Goal: Task Accomplishment & Management: Manage account settings

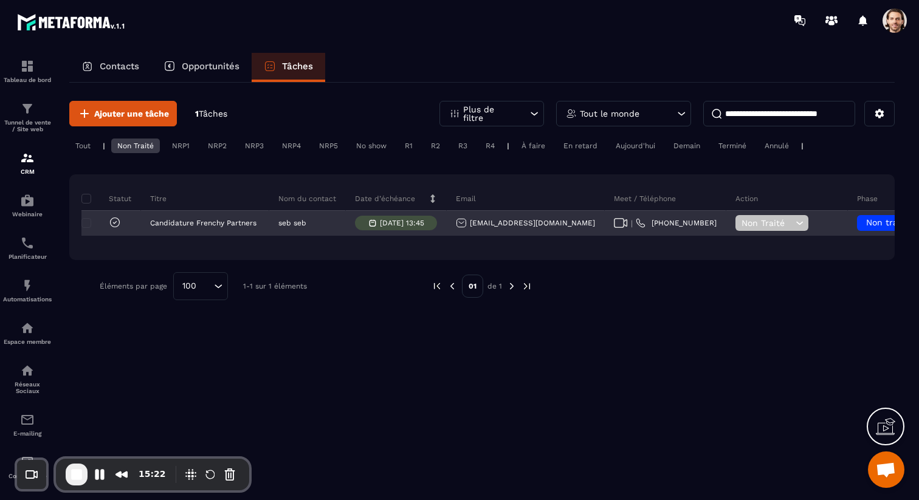
click at [741, 225] on span "Non Traité" at bounding box center [766, 223] width 51 height 10
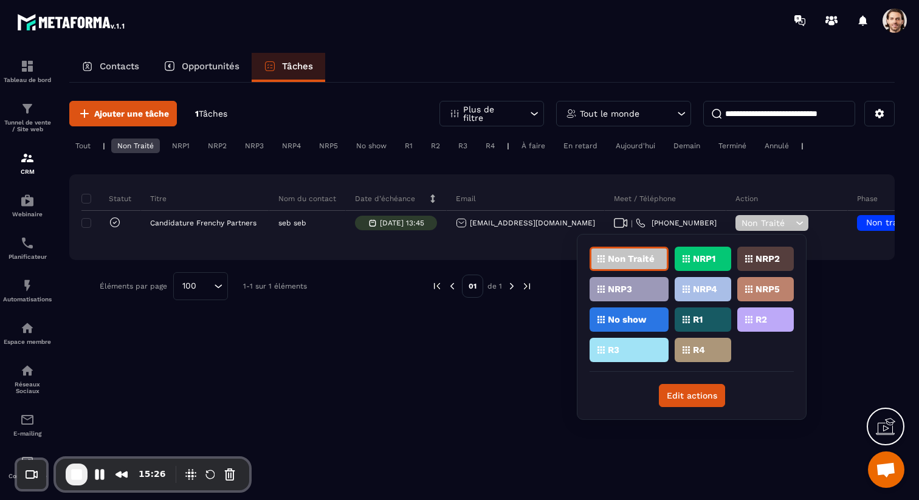
click at [751, 201] on div "Action" at bounding box center [787, 199] width 122 height 24
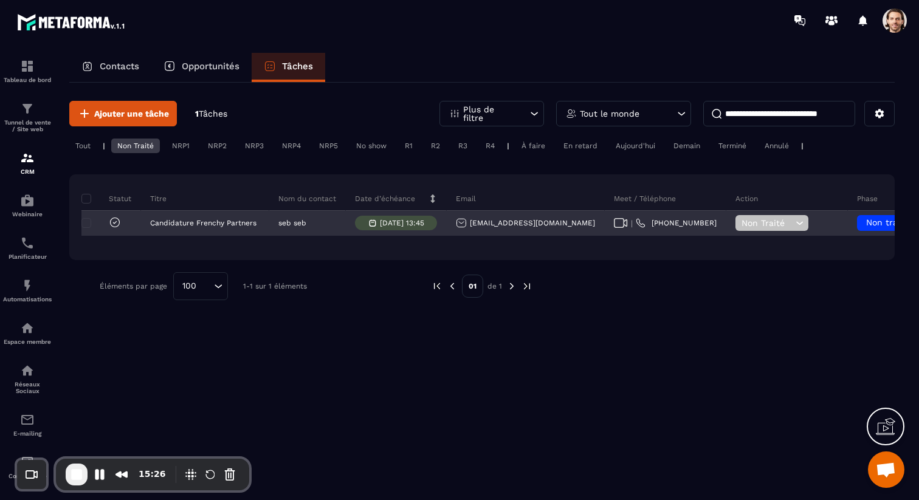
click at [866, 221] on span "Non traité" at bounding box center [887, 223] width 43 height 10
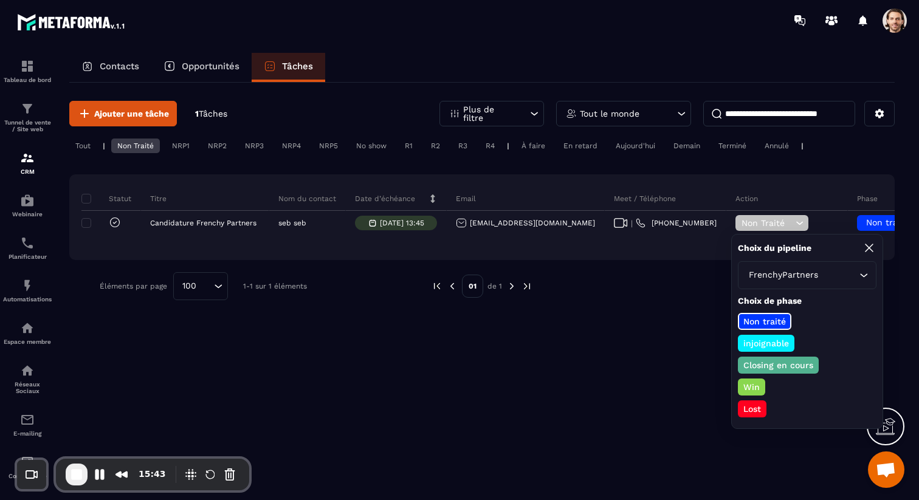
drag, startPoint x: 701, startPoint y: 325, endPoint x: 702, endPoint y: 300, distance: 25.5
click at [701, 325] on div "Ajouter une tâche 1 Tâches Plus de filtre Tout le monde Tout | Non Traité NRP1 …" at bounding box center [481, 291] width 825 height 416
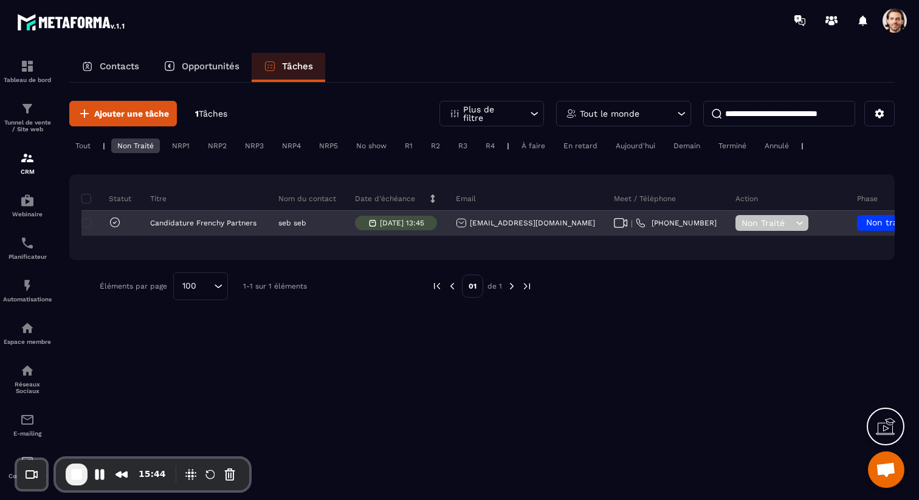
click at [741, 222] on span "Non Traité" at bounding box center [766, 223] width 51 height 10
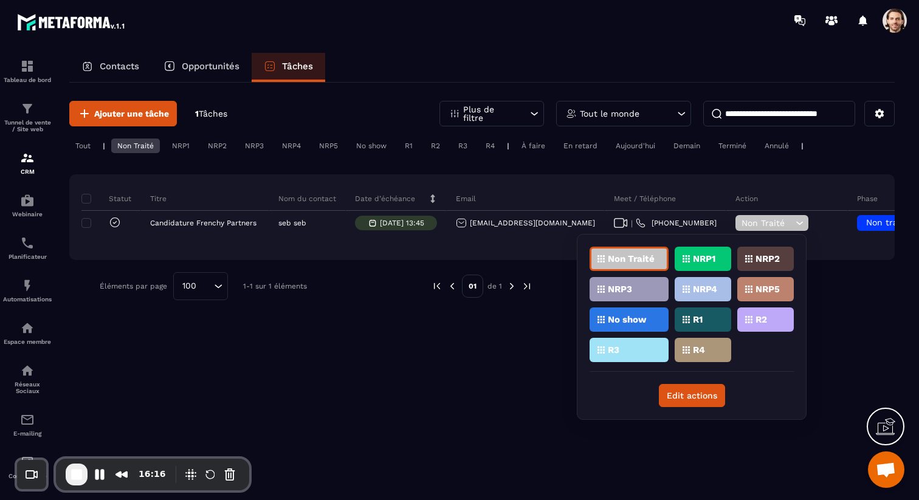
click at [696, 318] on p "R1" at bounding box center [698, 319] width 10 height 9
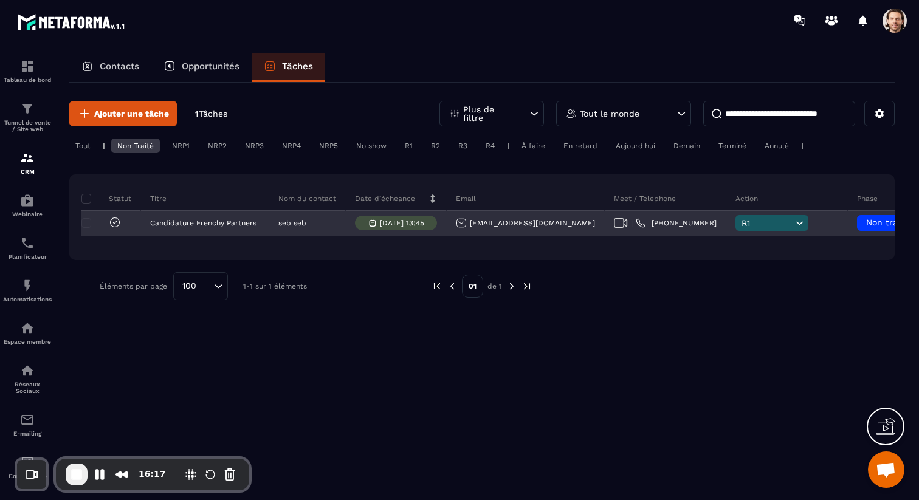
click at [866, 219] on span "Non traité" at bounding box center [887, 223] width 43 height 10
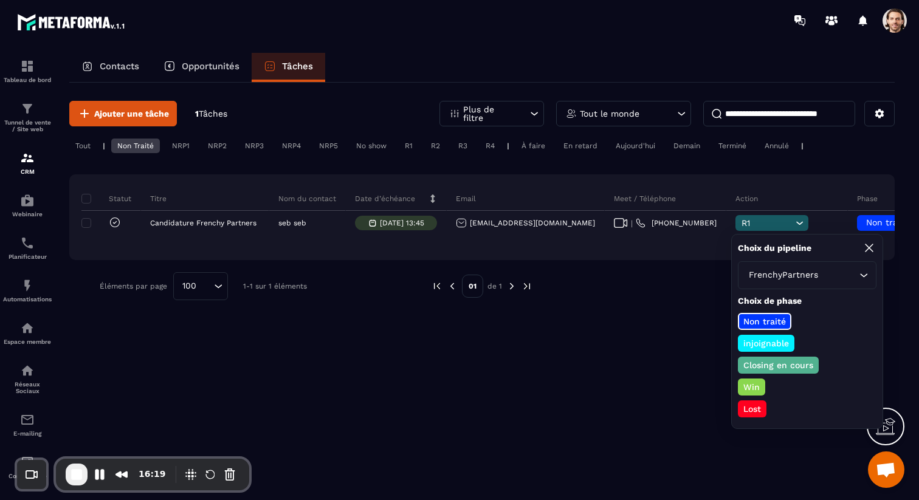
click at [793, 359] on p "Closing en cours" at bounding box center [778, 365] width 74 height 12
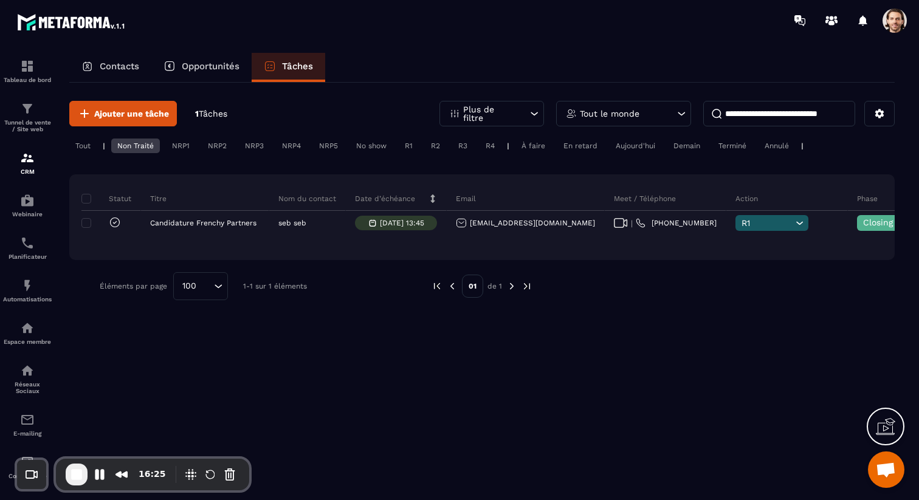
click at [662, 117] on div "Tout le monde" at bounding box center [623, 114] width 135 height 26
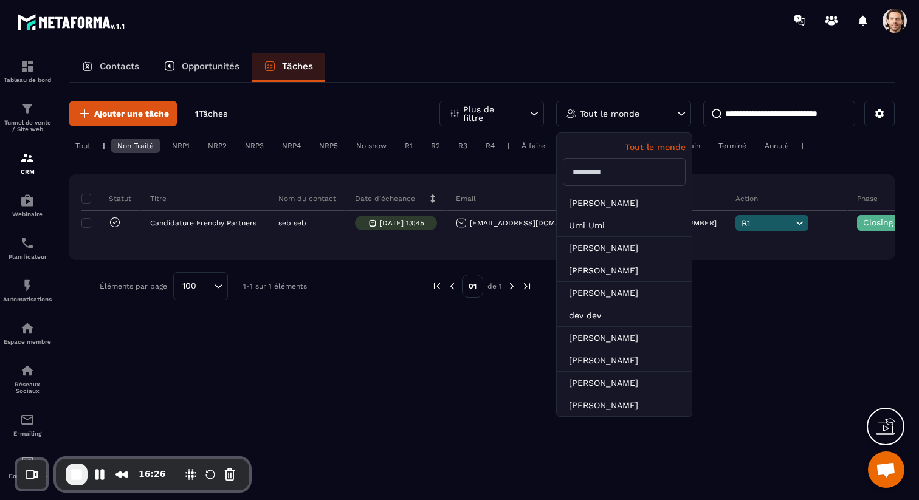
click at [475, 323] on div "Ajouter une tâche 1 Tâches Plus de filtre Tout le monde Tout le monde Lara D [P…" at bounding box center [481, 291] width 825 height 416
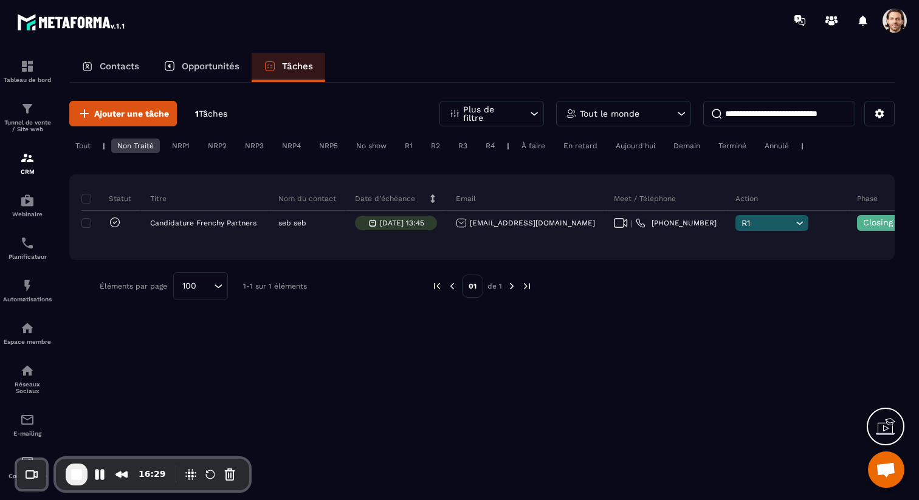
click at [641, 117] on div "Tout le monde" at bounding box center [623, 114] width 135 height 26
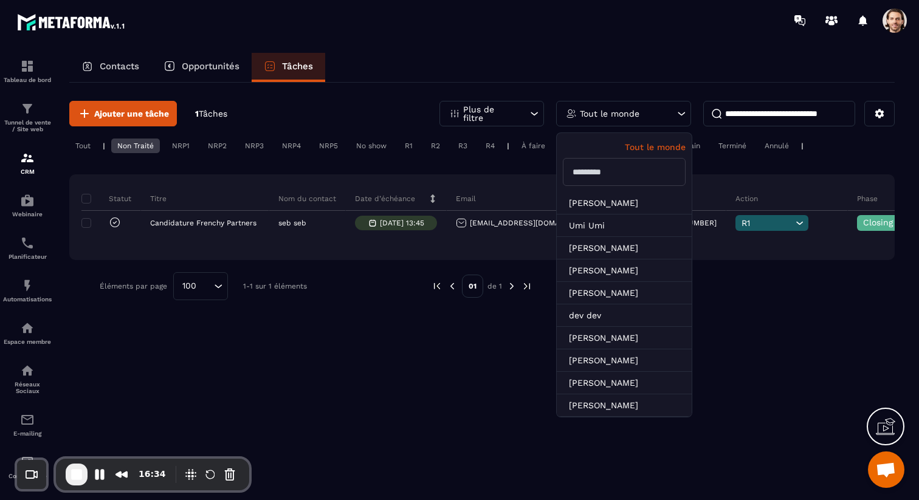
click at [767, 306] on div "Ajouter une tâche 1 Tâches Plus de filtre Tout le monde Tout le monde Lara D [P…" at bounding box center [481, 201] width 825 height 236
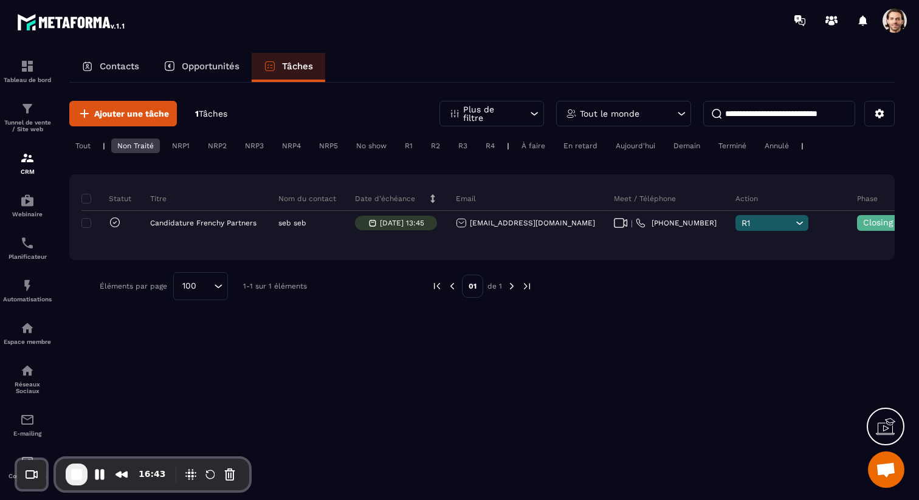
click at [149, 146] on div "Non Traité" at bounding box center [135, 146] width 49 height 15
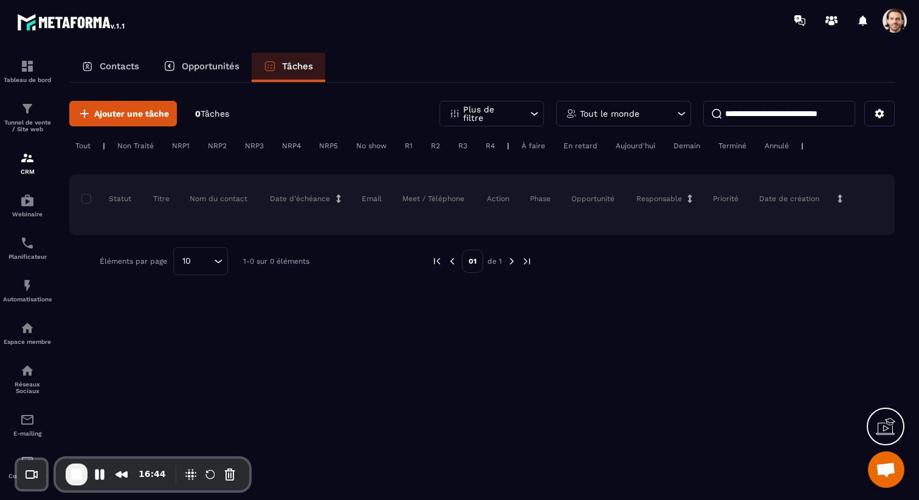
click at [166, 146] on div "Non Traité" at bounding box center [181, 146] width 30 height 15
click at [425, 149] on div "R1" at bounding box center [435, 146] width 21 height 15
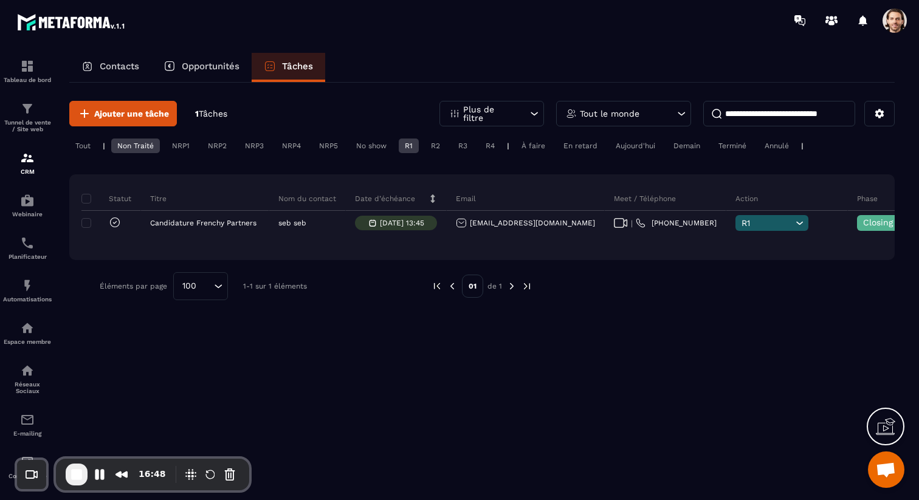
click at [144, 146] on div "Non Traité" at bounding box center [135, 146] width 49 height 15
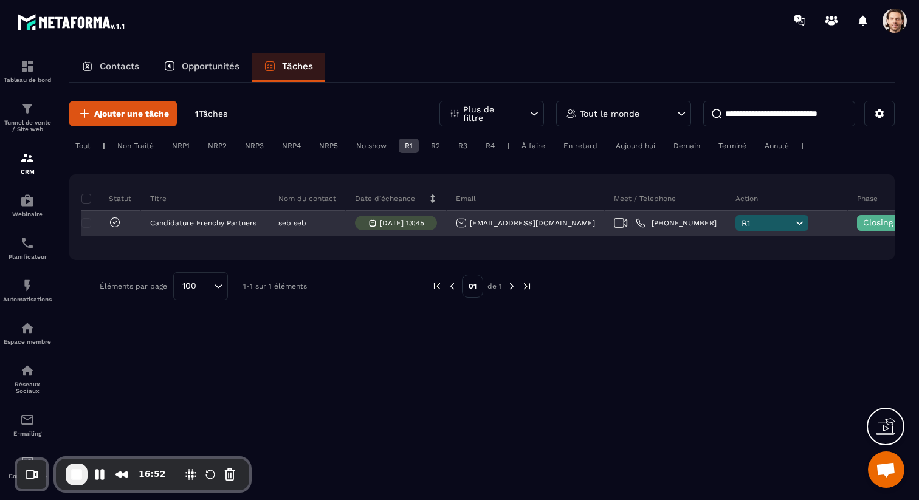
click at [741, 221] on span "R1" at bounding box center [766, 223] width 51 height 10
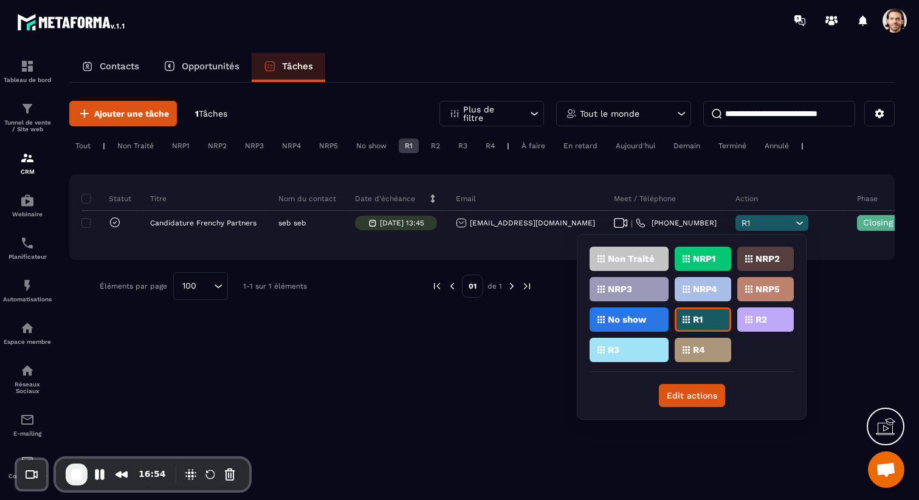
click at [685, 173] on div "Ajouter une tâche 1 Tâches Plus de filtre Tout le monde Tout | Non Traité NRP1 …" at bounding box center [481, 201] width 825 height 236
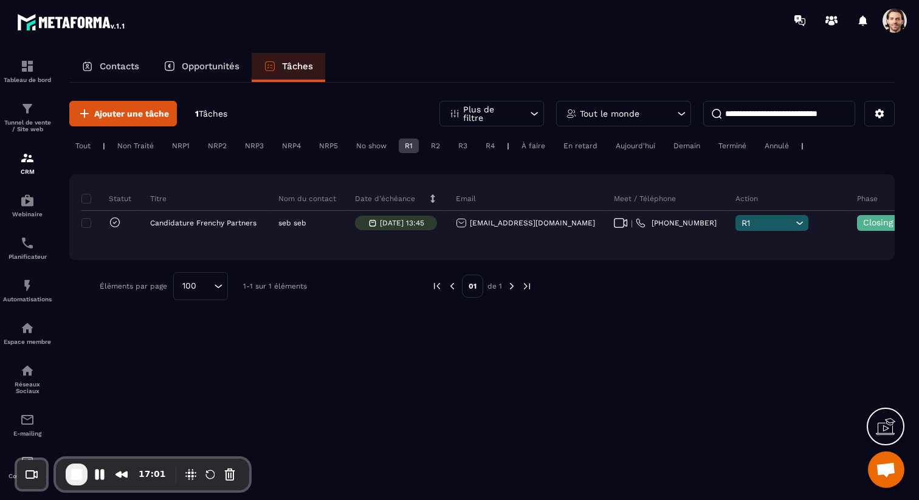
click at [202, 147] on div "NRP1" at bounding box center [217, 146] width 31 height 15
click at [407, 142] on div "R1" at bounding box center [409, 146] width 20 height 15
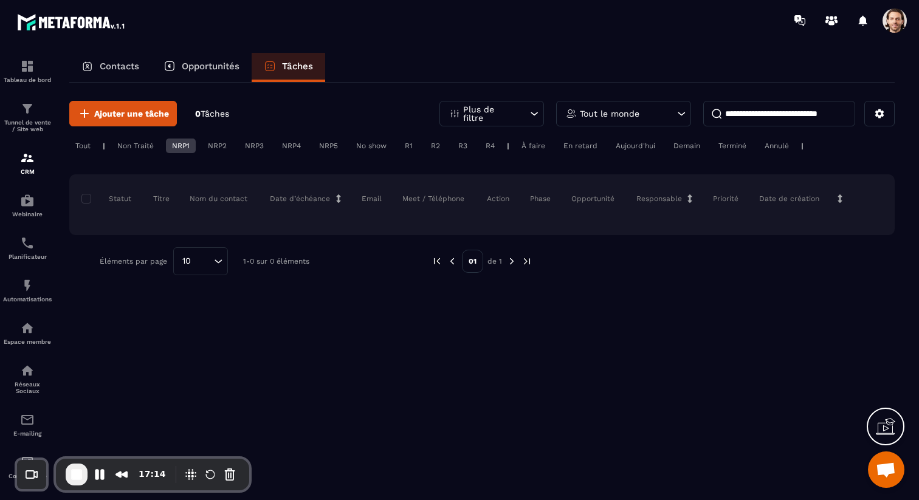
click at [425, 148] on div "R1" at bounding box center [435, 146] width 21 height 15
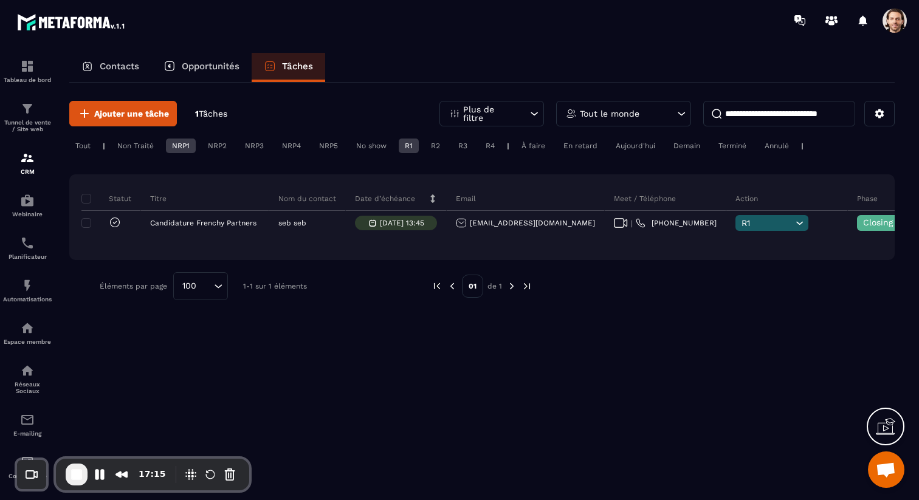
click at [185, 151] on div "NRP1" at bounding box center [181, 146] width 30 height 15
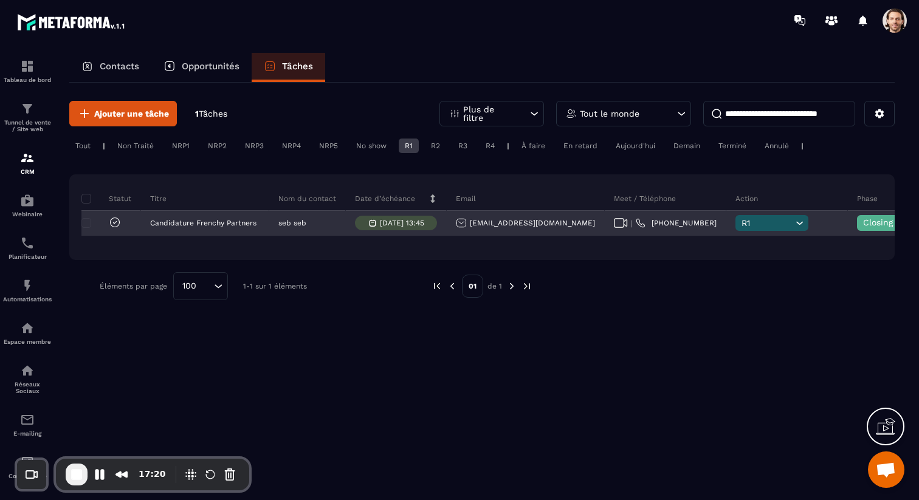
click at [741, 223] on span "R1" at bounding box center [766, 223] width 51 height 10
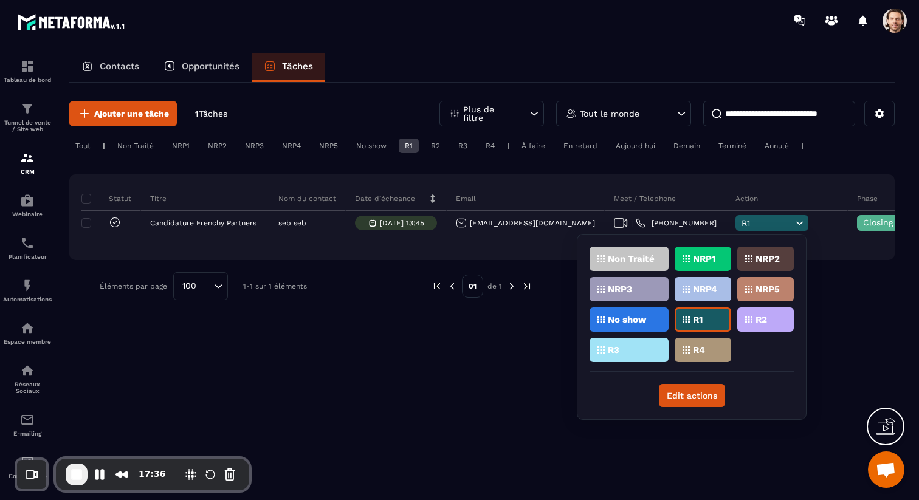
click at [737, 264] on div "NRP1" at bounding box center [765, 259] width 57 height 24
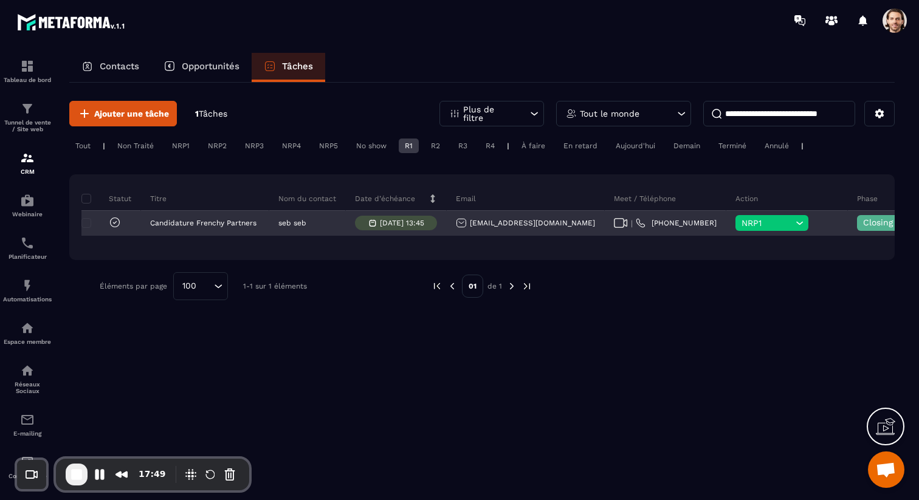
click at [741, 226] on span "NRP1" at bounding box center [766, 223] width 51 height 10
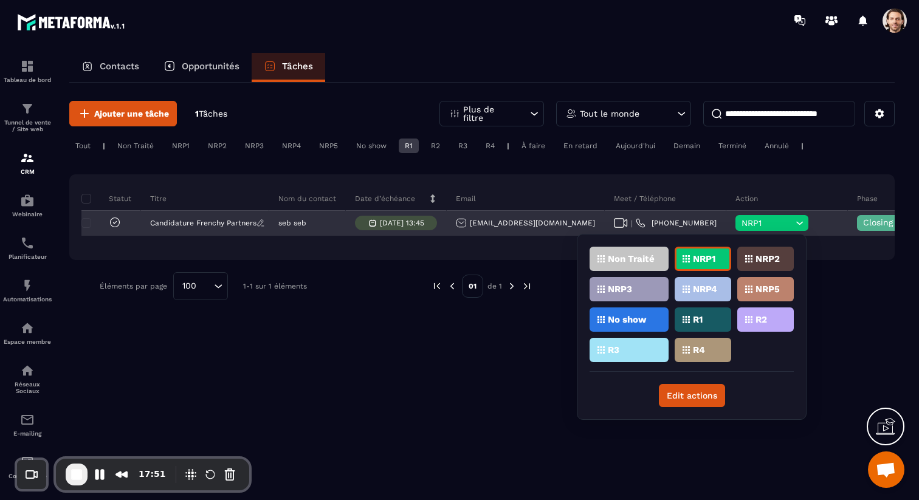
click at [161, 224] on p "Candidature Frenchy Partners" at bounding box center [203, 223] width 106 height 9
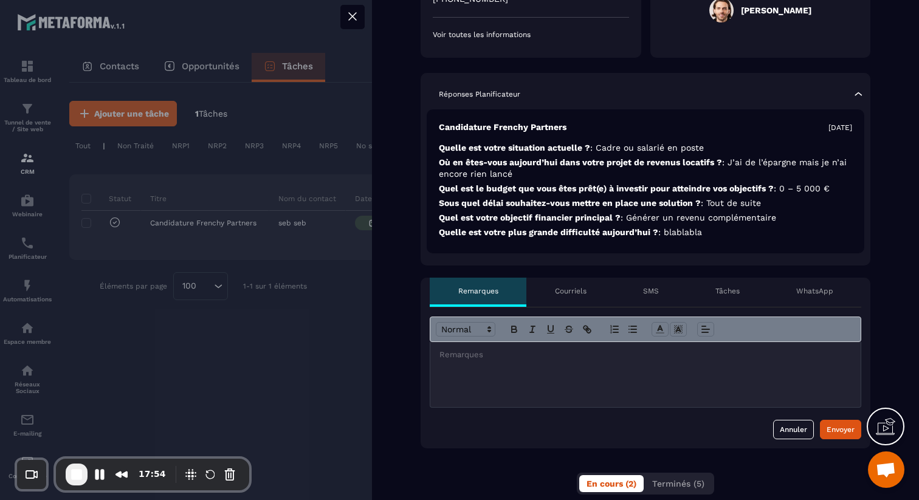
scroll to position [358, 0]
